Goal: Information Seeking & Learning: Learn about a topic

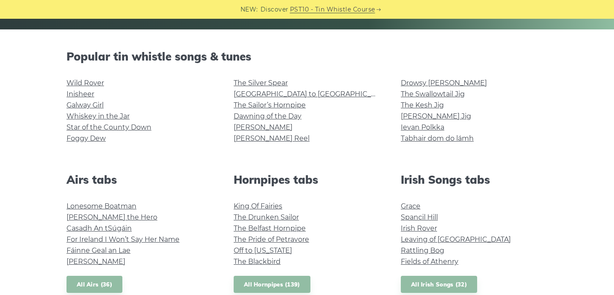
scroll to position [198, 0]
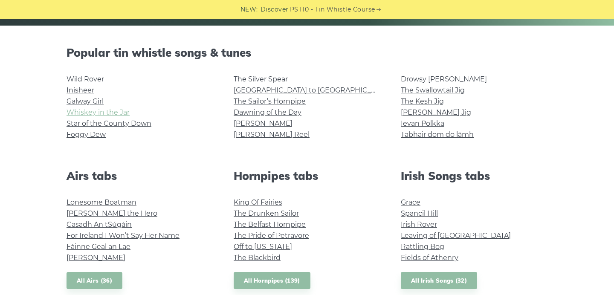
click at [108, 112] on link "Whiskey in the Jar" at bounding box center [97, 112] width 63 height 8
click at [260, 89] on link "[GEOGRAPHIC_DATA] to [GEOGRAPHIC_DATA]" at bounding box center [311, 90] width 157 height 8
click at [138, 124] on link "Star of the County Down" at bounding box center [108, 123] width 85 height 8
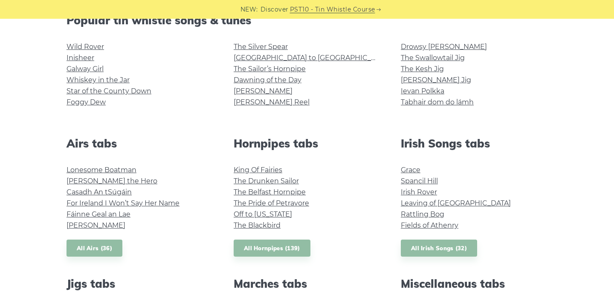
scroll to position [235, 0]
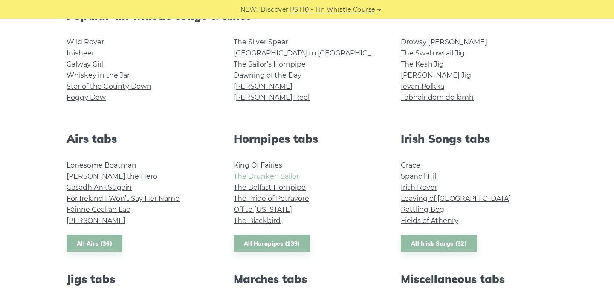
click at [246, 176] on link "The Drunken Sailor" at bounding box center [265, 176] width 65 height 8
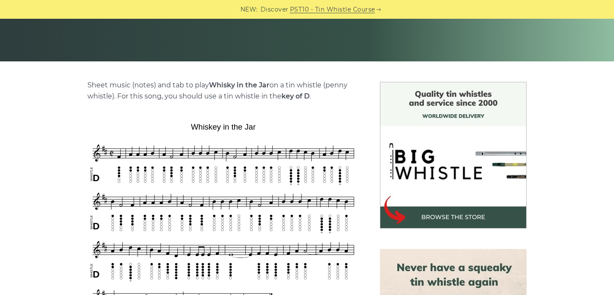
scroll to position [162, 0]
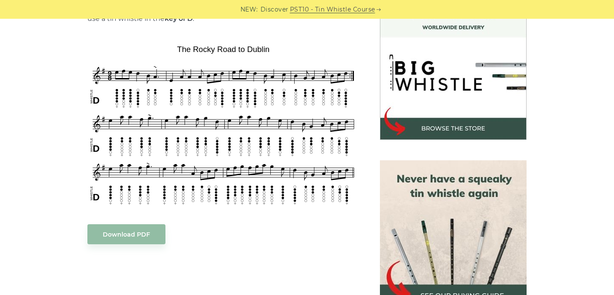
scroll to position [252, 0]
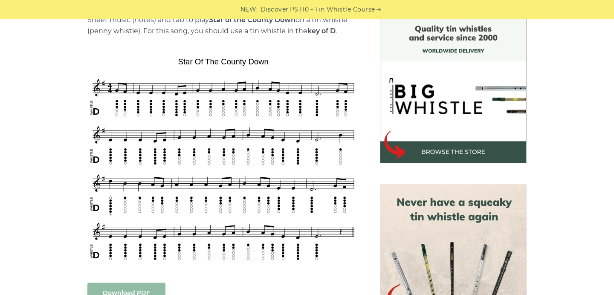
scroll to position [225, 0]
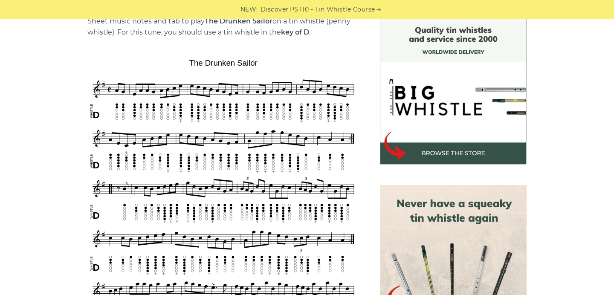
scroll to position [228, 0]
